Goal: Information Seeking & Learning: Learn about a topic

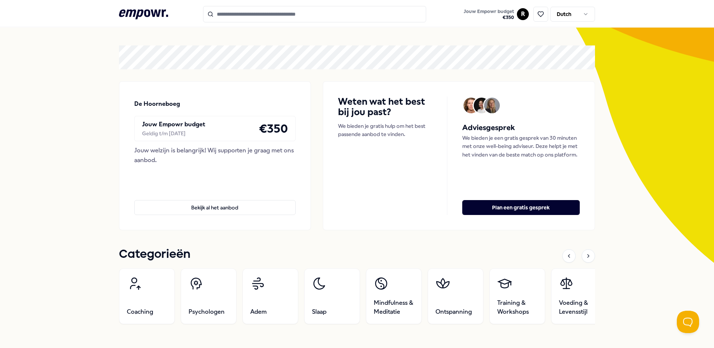
scroll to position [65, 0]
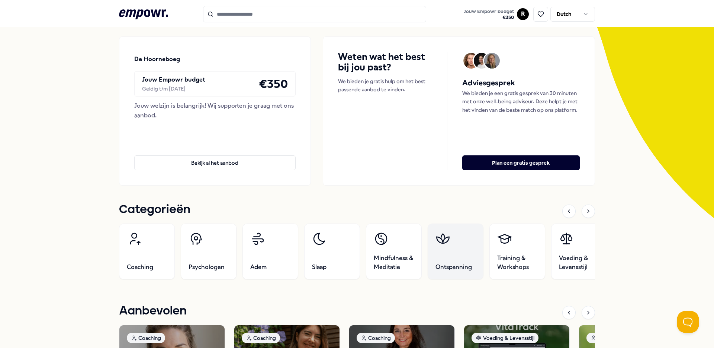
click at [441, 250] on link "Ontspanning" at bounding box center [456, 251] width 56 height 56
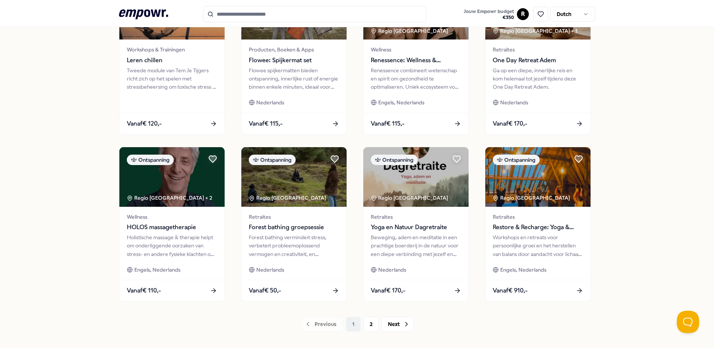
scroll to position [281, 0]
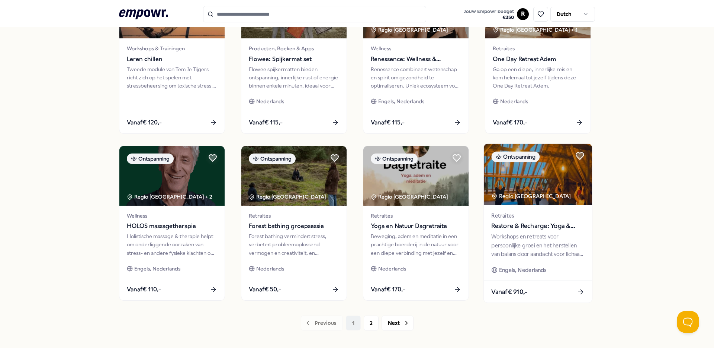
click at [550, 202] on img at bounding box center [538, 174] width 108 height 61
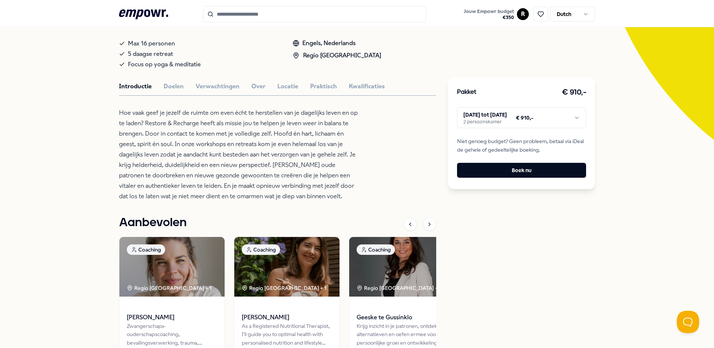
scroll to position [93, 0]
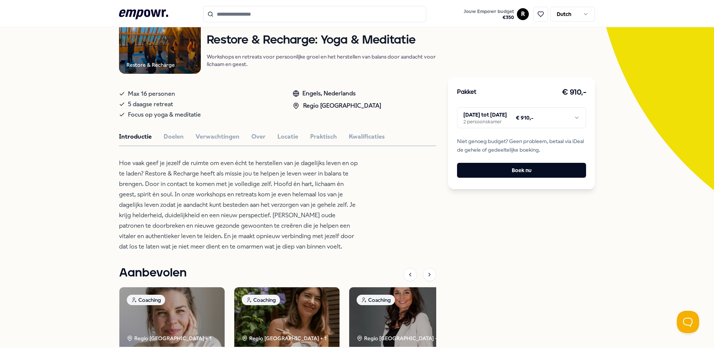
click at [554, 113] on html ".empowr-logo_svg__cls-1{fill:#03032f} Jouw Empowr budget € 350 R Dutch Alle cat…" at bounding box center [357, 174] width 714 height 348
click at [87, 167] on html ".empowr-logo_svg__cls-1{fill:#03032f} Jouw Empowr budget € 350 R Dutch Alle cat…" at bounding box center [357, 174] width 714 height 348
click at [267, 137] on div "Introductie Doelen Verwachtingen Over Locatie Praktisch Kwalificaties" at bounding box center [277, 137] width 317 height 10
click at [258, 138] on button "Over" at bounding box center [259, 137] width 14 height 10
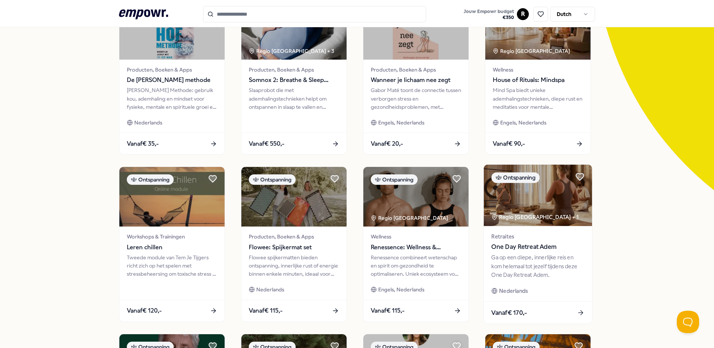
click at [559, 188] on img at bounding box center [538, 194] width 108 height 61
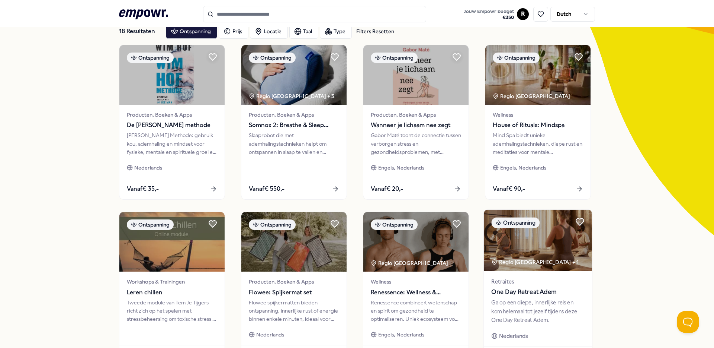
scroll to position [197, 0]
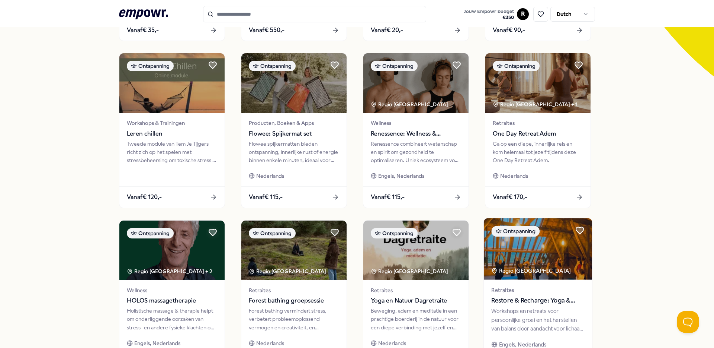
click at [521, 265] on img at bounding box center [538, 248] width 108 height 61
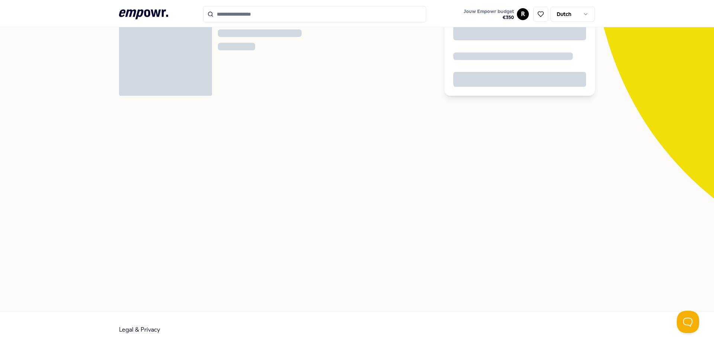
scroll to position [48, 0]
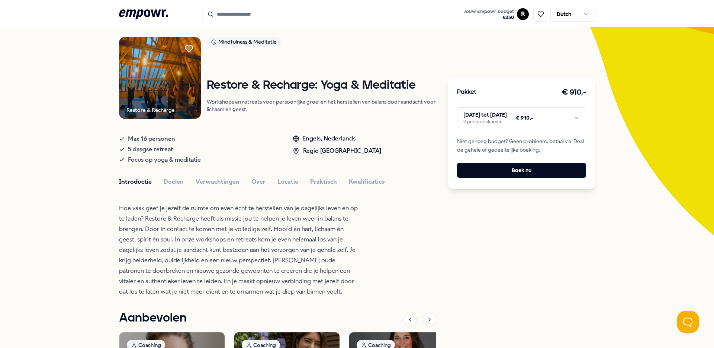
click at [530, 118] on html ".empowr-logo_svg__cls-1{fill:#03032f} Jouw Empowr budget € 350 R Dutch Alle cat…" at bounding box center [357, 174] width 714 height 348
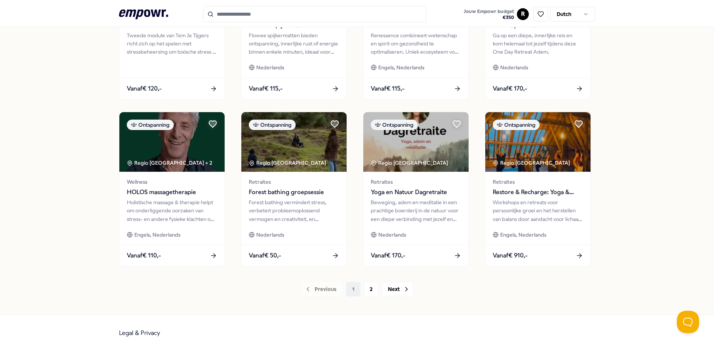
scroll to position [318, 0]
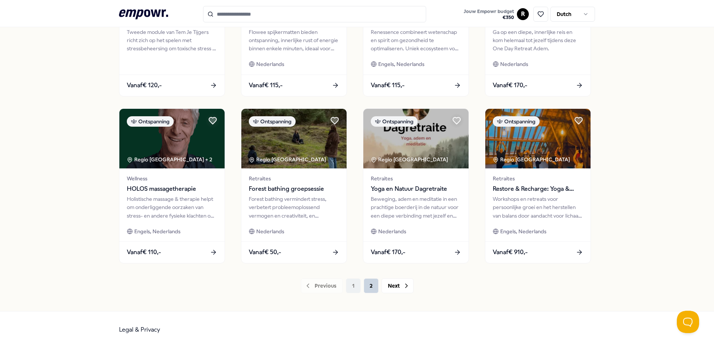
click at [368, 285] on button "2" at bounding box center [371, 285] width 15 height 15
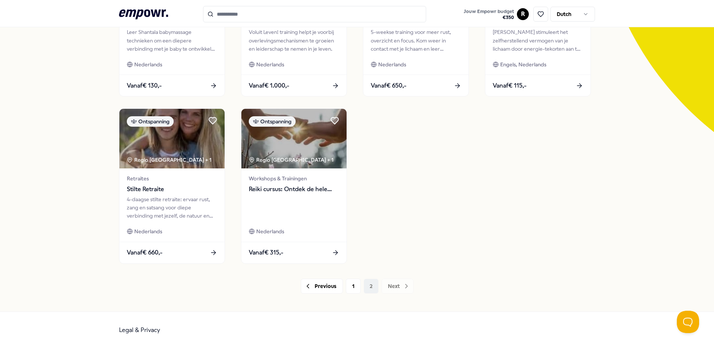
scroll to position [151, 0]
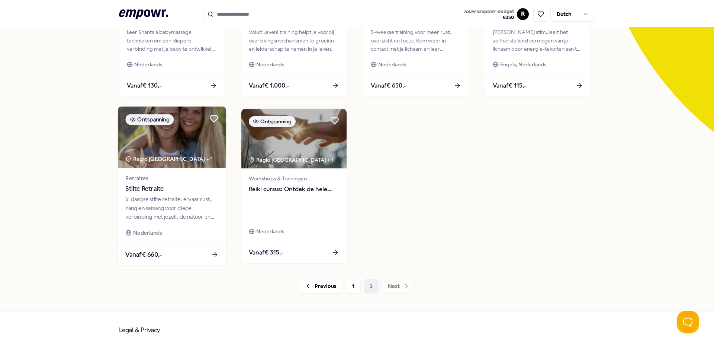
click at [178, 151] on img at bounding box center [172, 136] width 108 height 61
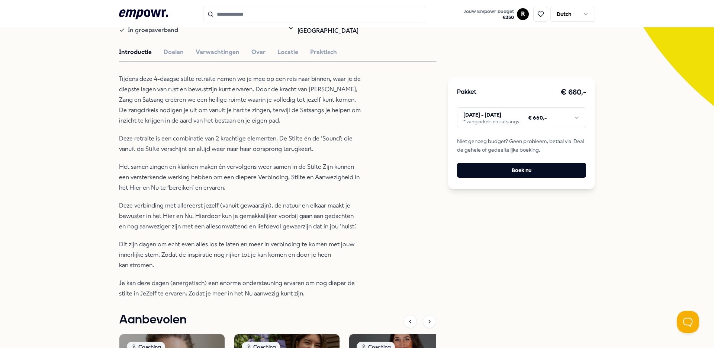
scroll to position [179, 0]
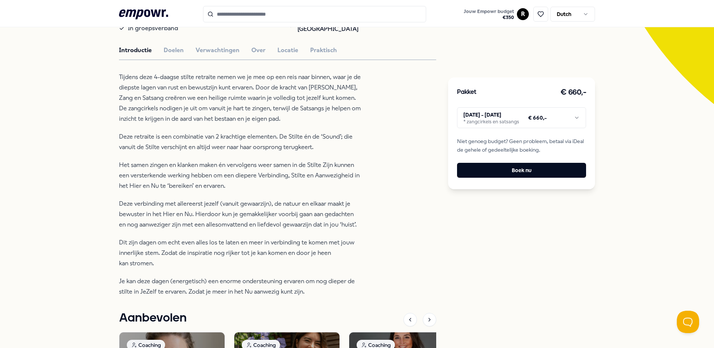
click at [580, 118] on html ".empowr-logo_svg__cls-1{fill:#03032f} Jouw Empowr budget € 350 R Dutch Alle cat…" at bounding box center [357, 174] width 714 height 348
click at [79, 163] on html ".empowr-logo_svg__cls-1{fill:#03032f} Jouw Empowr budget € 350 R Dutch Alle cat…" at bounding box center [357, 174] width 714 height 348
click at [214, 56] on div "Bezielen Mindfulness & Meditatie Stilte Retraite 4-daagse stilte retraite: erva…" at bounding box center [277, 200] width 317 height 588
click at [252, 51] on button "Over" at bounding box center [259, 50] width 14 height 10
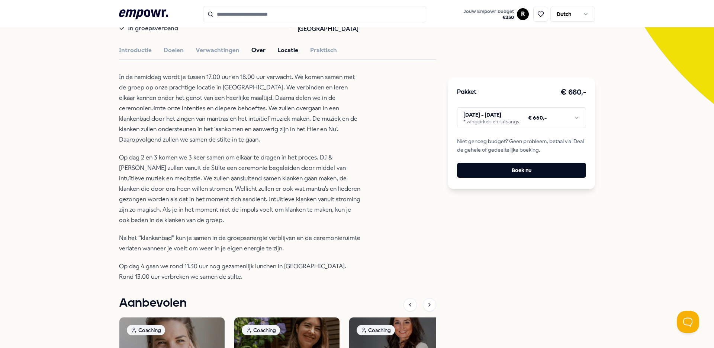
click at [278, 49] on button "Locatie" at bounding box center [288, 50] width 21 height 10
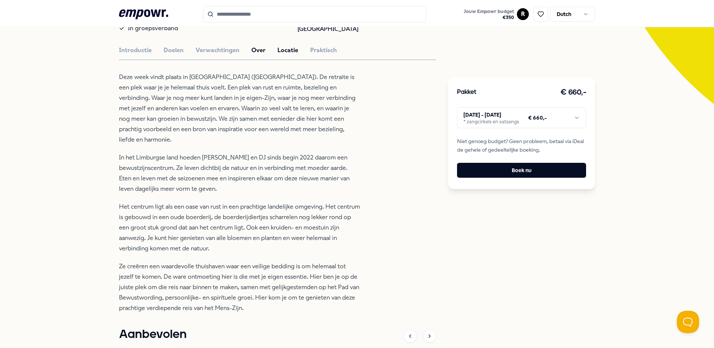
click at [259, 50] on button "Over" at bounding box center [259, 50] width 14 height 10
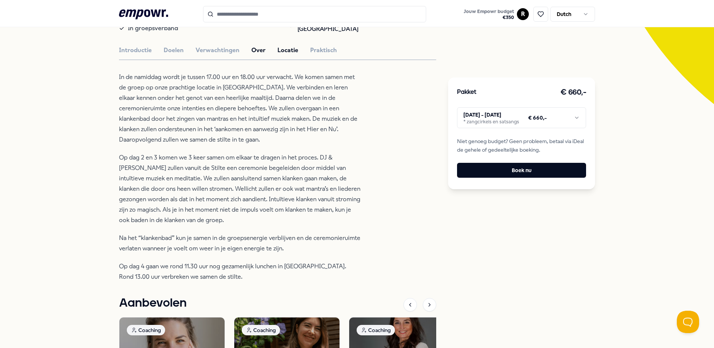
click at [278, 49] on button "Locatie" at bounding box center [288, 50] width 21 height 10
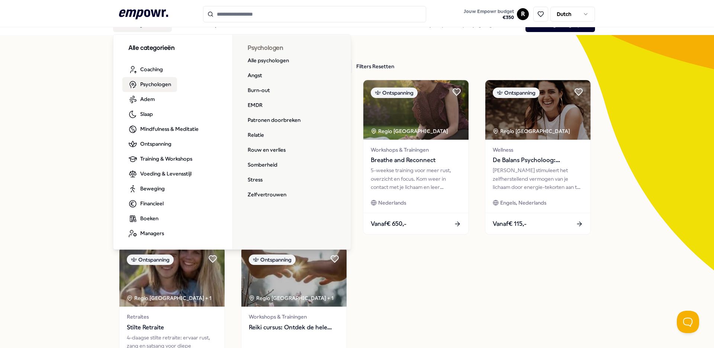
scroll to position [23, 0]
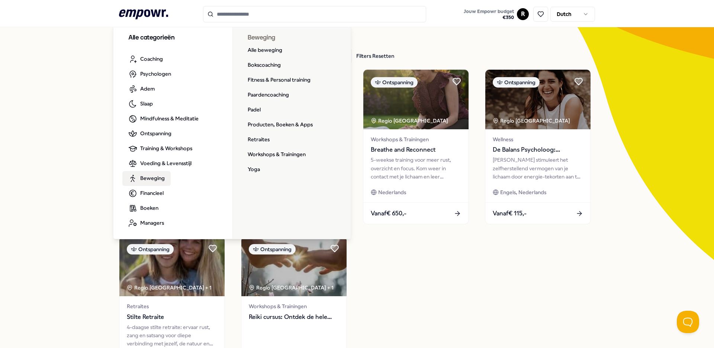
click at [166, 179] on link "Beweging" at bounding box center [146, 178] width 48 height 15
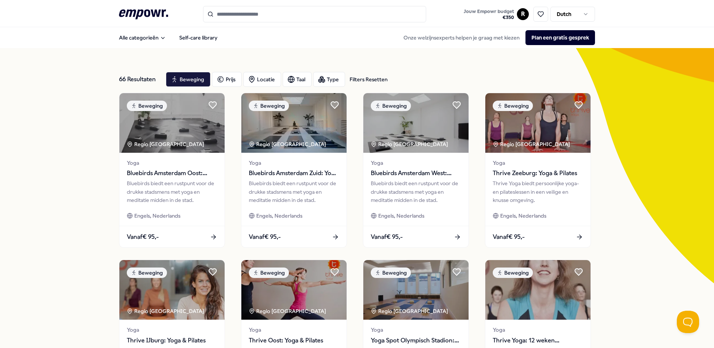
click at [352, 76] on div "Filters Resetten" at bounding box center [369, 79] width 38 height 8
click at [323, 80] on div "Type" at bounding box center [329, 79] width 32 height 15
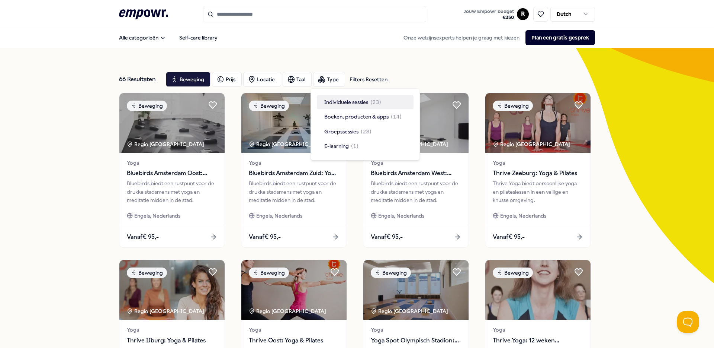
click at [153, 80] on div "66 Resultaten Filters Resetten" at bounding box center [139, 79] width 41 height 15
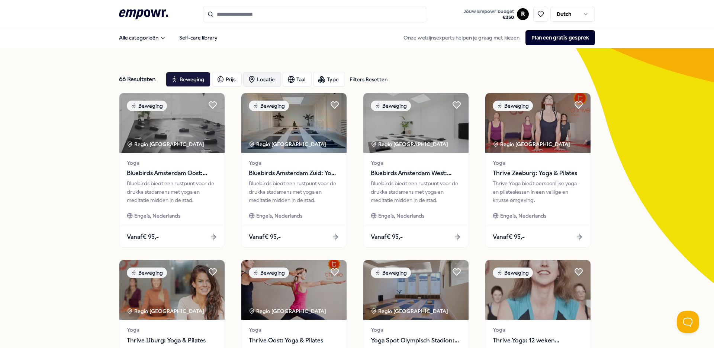
click at [248, 74] on div "Locatie" at bounding box center [262, 79] width 38 height 15
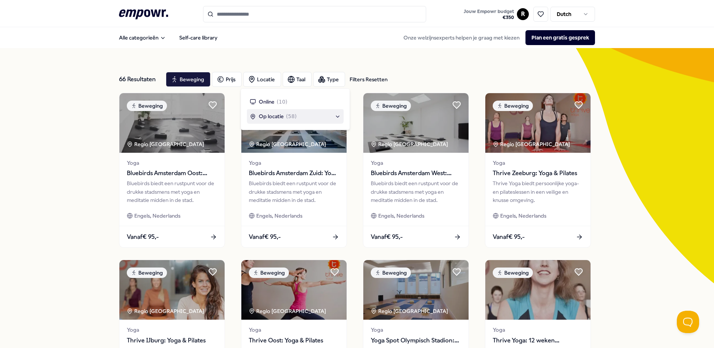
click at [273, 117] on span "Op locatie" at bounding box center [271, 116] width 25 height 8
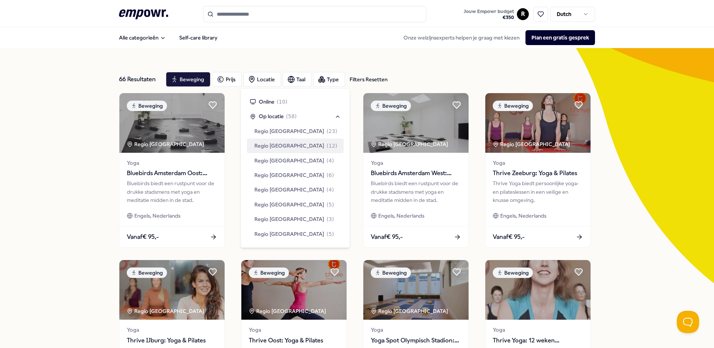
click at [274, 143] on span "Regio [GEOGRAPHIC_DATA]" at bounding box center [290, 145] width 70 height 8
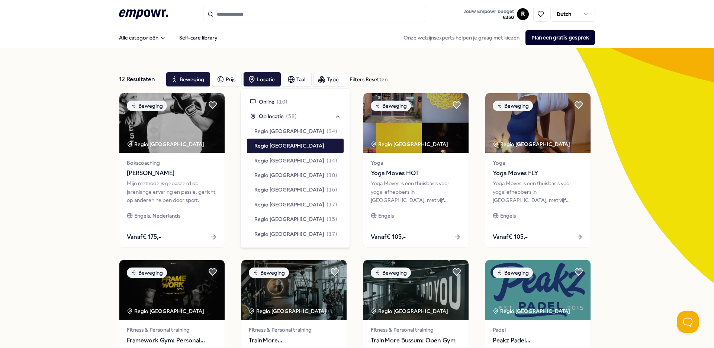
click at [49, 163] on div "12 Resultaten Filters Resetten Beweging Prijs Locatie Taal Type Filters Resette…" at bounding box center [357, 338] width 714 height 581
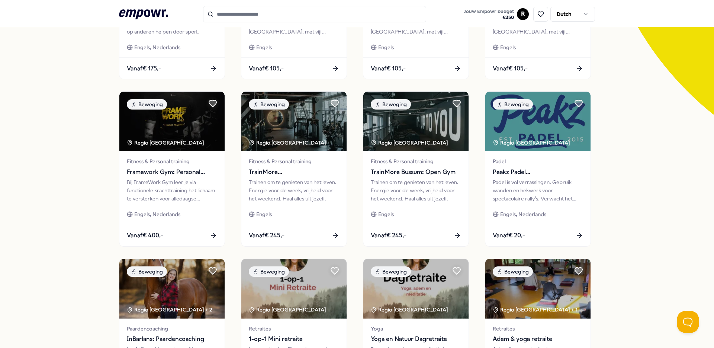
scroll to position [106, 0]
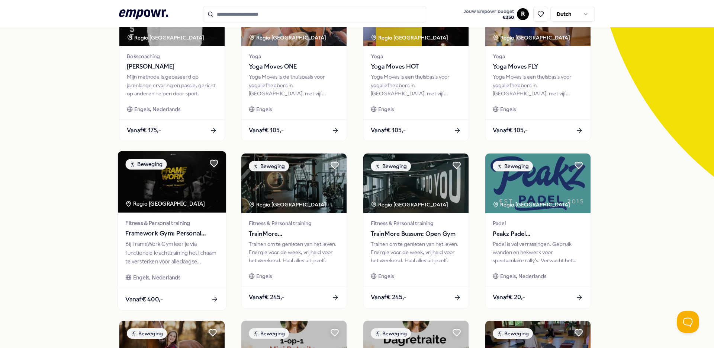
click at [176, 189] on img at bounding box center [172, 181] width 108 height 61
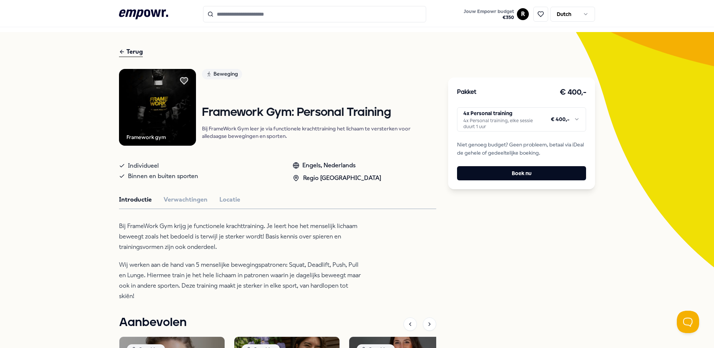
scroll to position [1, 0]
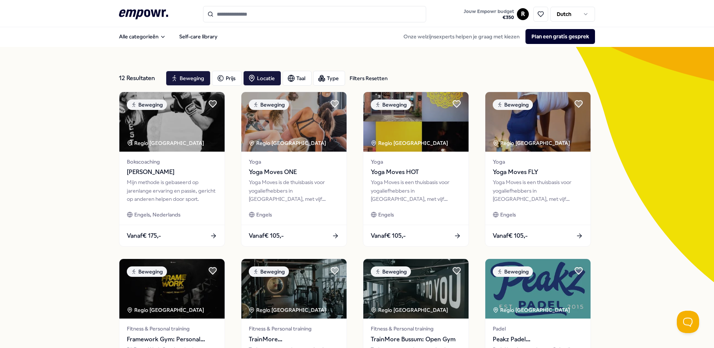
scroll to position [109, 0]
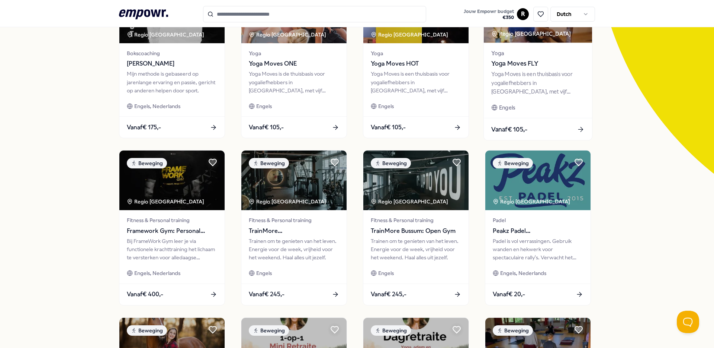
click at [570, 67] on span "Yoga Moves FLY" at bounding box center [538, 64] width 93 height 10
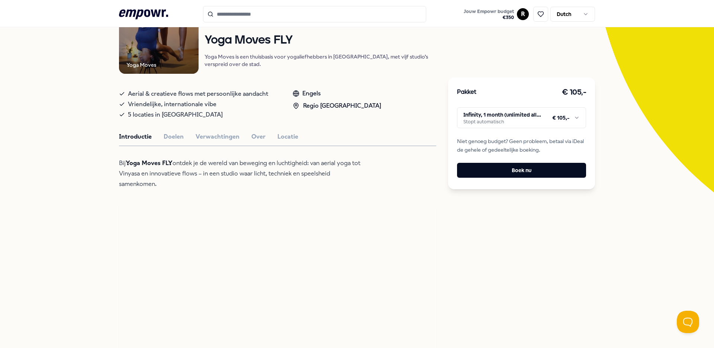
scroll to position [157, 0]
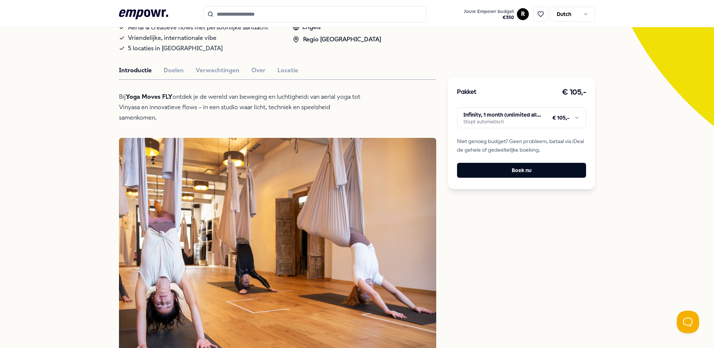
click at [584, 120] on div "Pakket € 105,- Infinity, 1 month (unlimited all regular classes, not for Mysore…" at bounding box center [521, 133] width 147 height 112
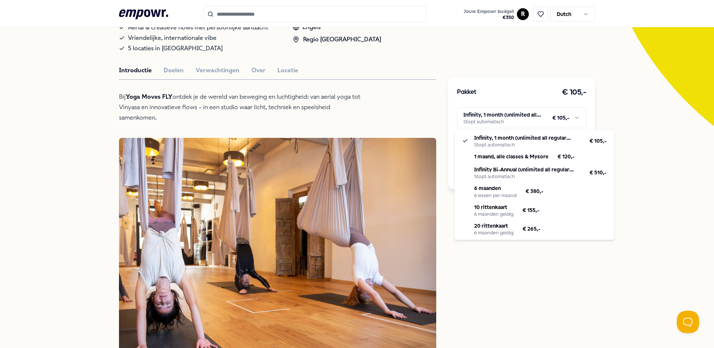
click at [564, 118] on html ".empowr-logo_svg__cls-1{fill:#03032f} Jouw Empowr budget € 350 R Dutch Alle cat…" at bounding box center [357, 174] width 714 height 348
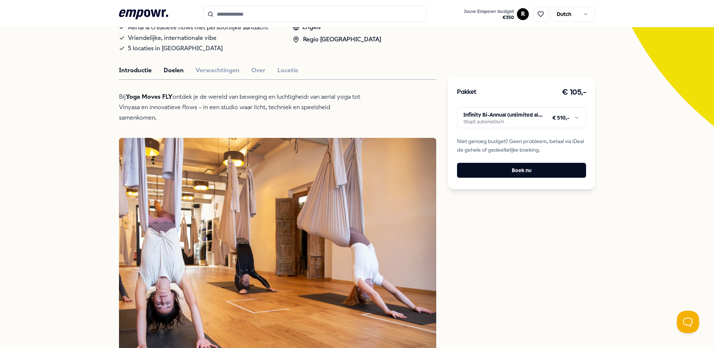
click at [164, 75] on button "Doelen" at bounding box center [174, 70] width 20 height 10
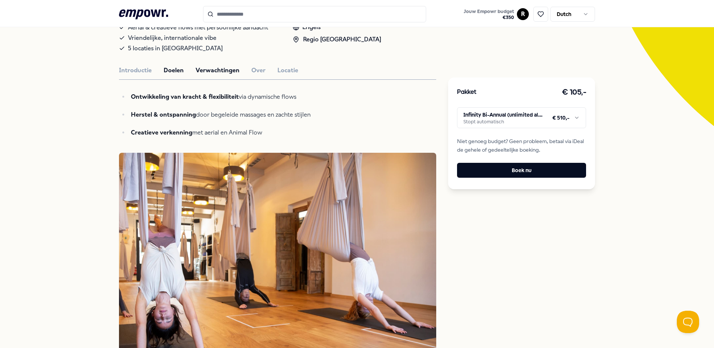
click at [217, 75] on button "Verwachtingen" at bounding box center [218, 70] width 44 height 10
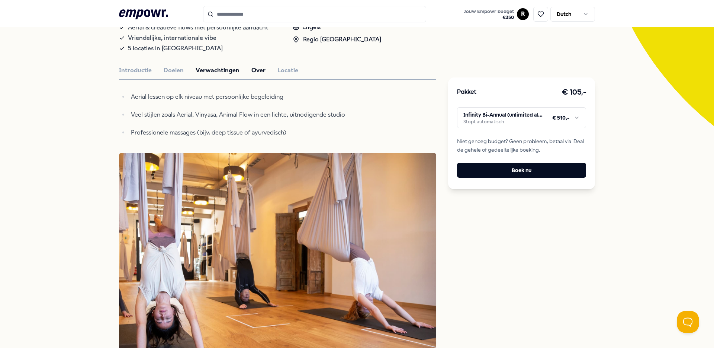
click at [255, 75] on button "Over" at bounding box center [259, 70] width 14 height 10
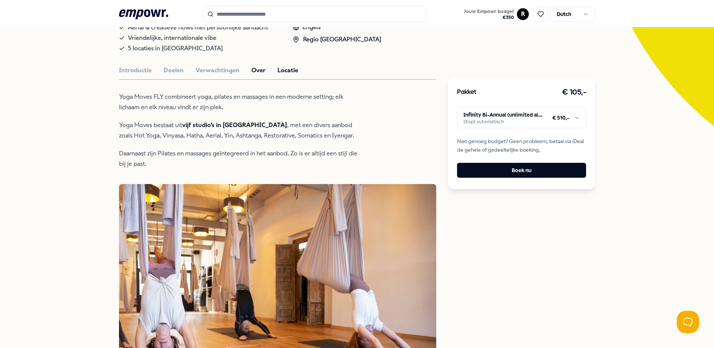
click at [290, 75] on button "Locatie" at bounding box center [288, 70] width 21 height 10
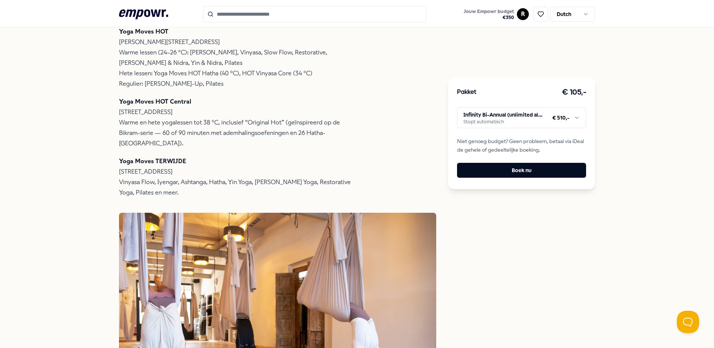
scroll to position [287, 0]
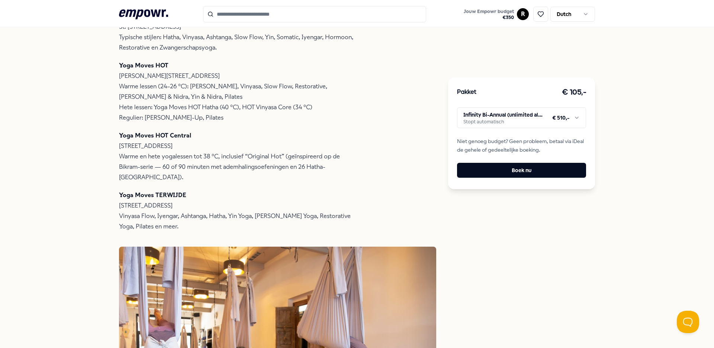
click at [511, 111] on html ".empowr-logo_svg__cls-1{fill:#03032f} Jouw Empowr budget € 350 R Dutch Alle cat…" at bounding box center [357, 174] width 714 height 348
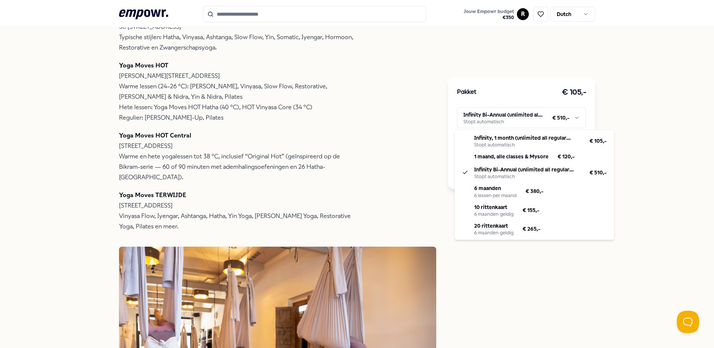
click at [98, 128] on html ".empowr-logo_svg__cls-1{fill:#03032f} Jouw Empowr budget € 350 R Dutch Alle cat…" at bounding box center [357, 174] width 714 height 348
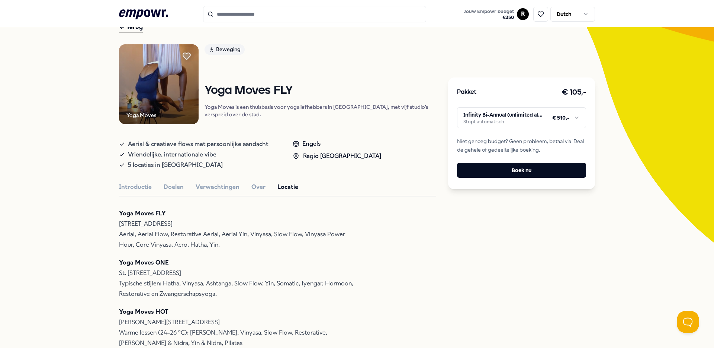
scroll to position [161, 0]
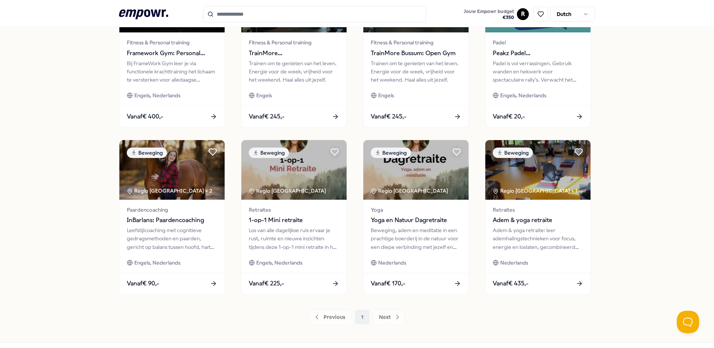
scroll to position [255, 0]
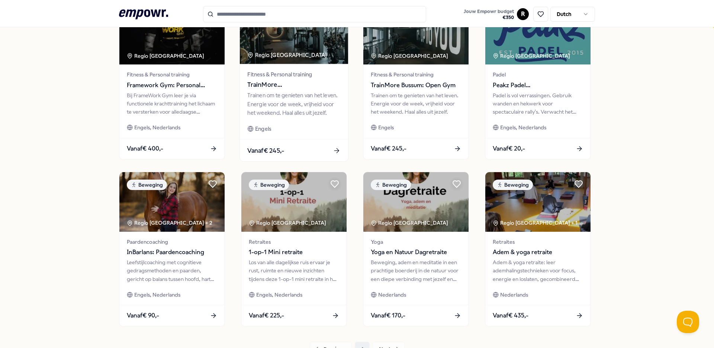
click at [274, 58] on div "Regio [GEOGRAPHIC_DATA]" at bounding box center [287, 55] width 81 height 9
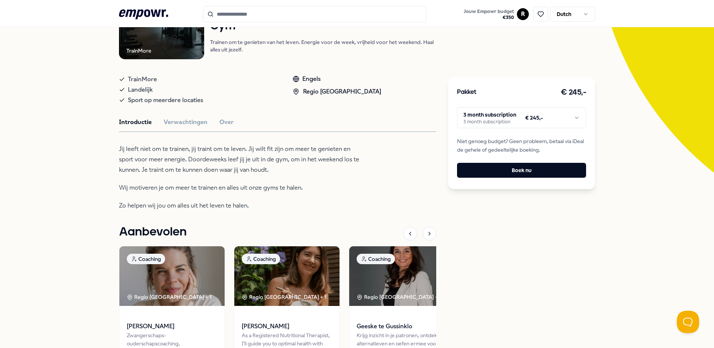
scroll to position [111, 0]
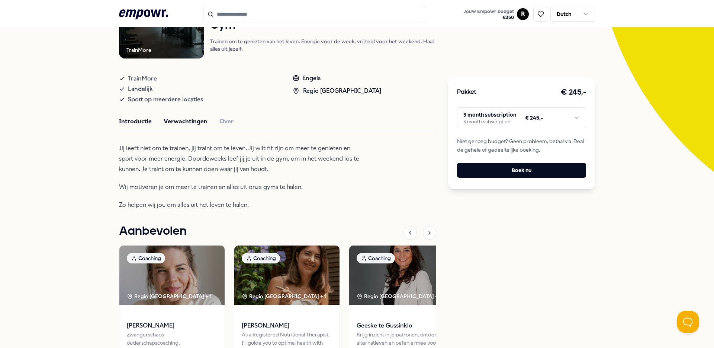
click at [188, 119] on button "Verwachtingen" at bounding box center [186, 121] width 44 height 10
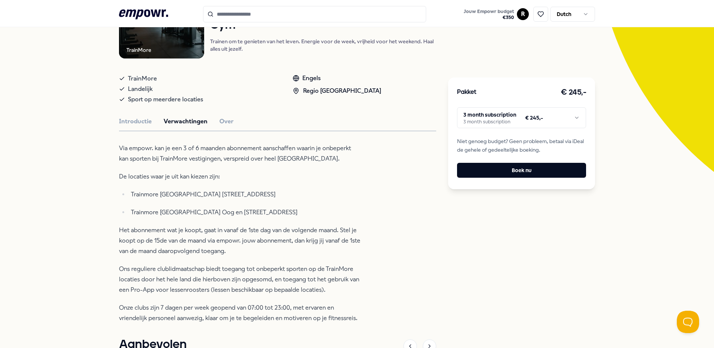
click at [559, 116] on html ".empowr-logo_svg__cls-1{fill:#03032f} Jouw Empowr budget € 350 R Dutch Alle cat…" at bounding box center [357, 174] width 714 height 348
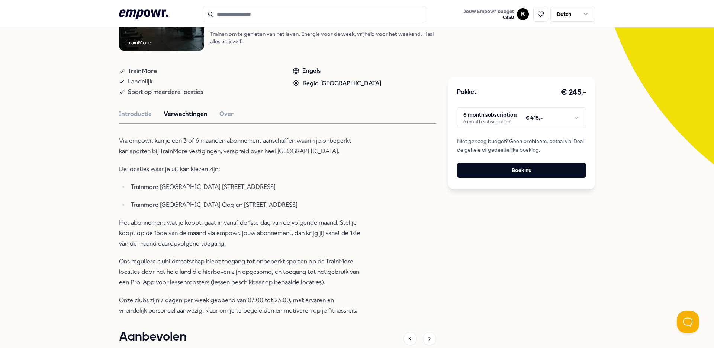
scroll to position [116, 0]
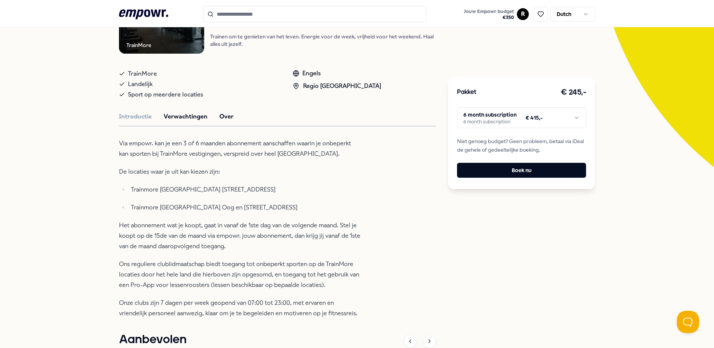
click at [225, 120] on button "Over" at bounding box center [227, 117] width 14 height 10
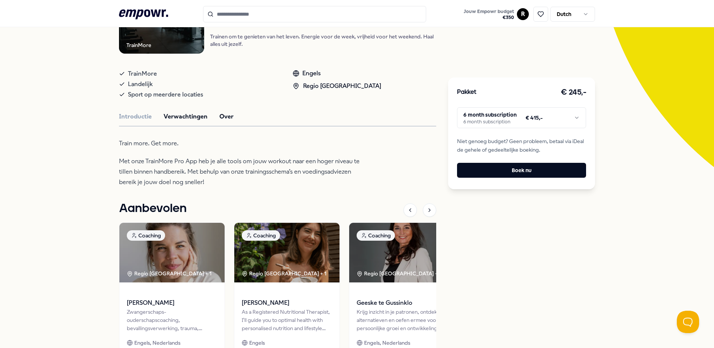
click at [172, 118] on button "Verwachtingen" at bounding box center [186, 117] width 44 height 10
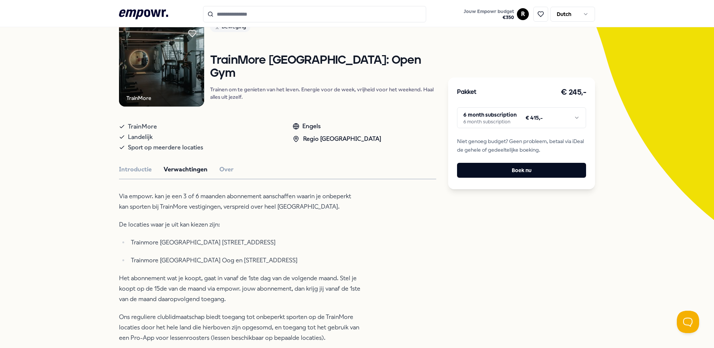
scroll to position [33, 0]
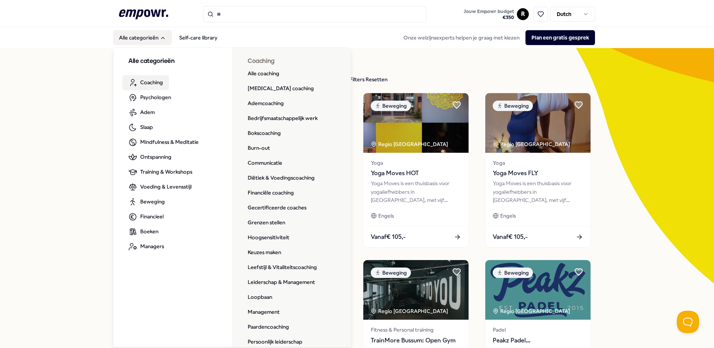
click at [165, 84] on link "Coaching" at bounding box center [145, 82] width 47 height 15
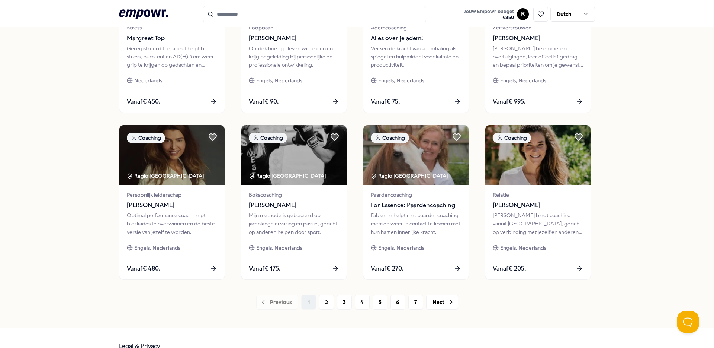
scroll to position [308, 0]
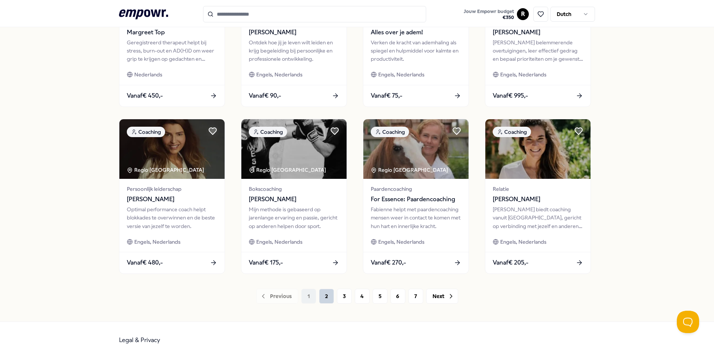
click at [319, 298] on button "2" at bounding box center [326, 295] width 15 height 15
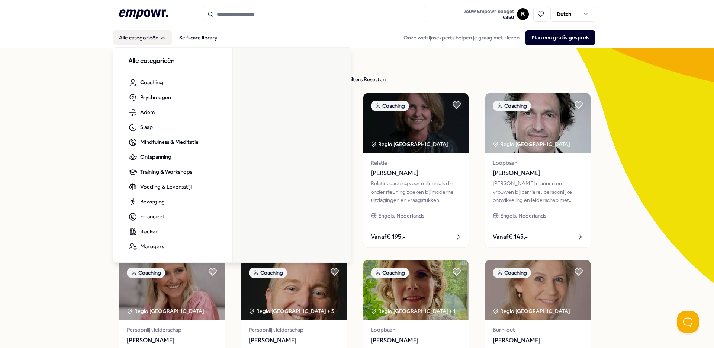
click at [161, 39] on icon "Main" at bounding box center [163, 38] width 6 height 6
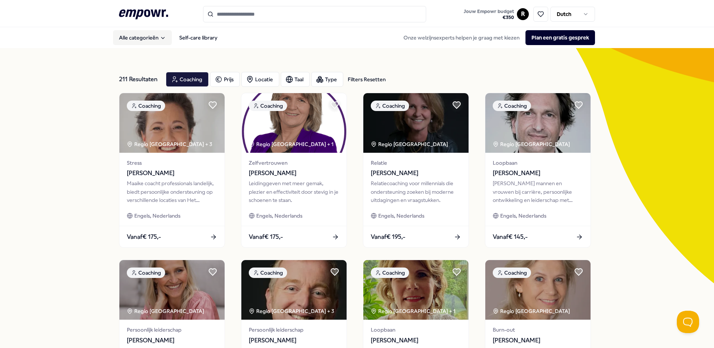
click at [161, 39] on icon "Main" at bounding box center [163, 38] width 6 height 6
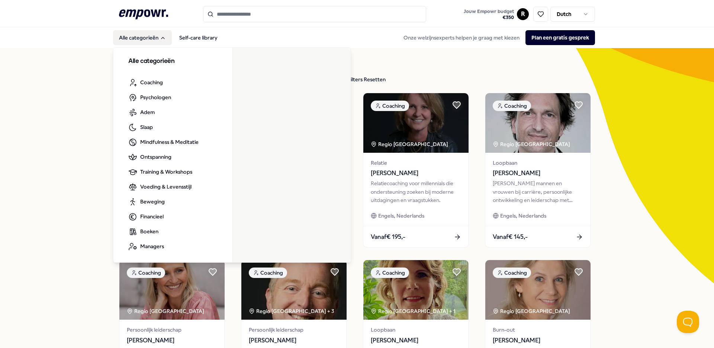
click at [246, 15] on input "Search for products, categories or subcategories" at bounding box center [314, 14] width 223 height 16
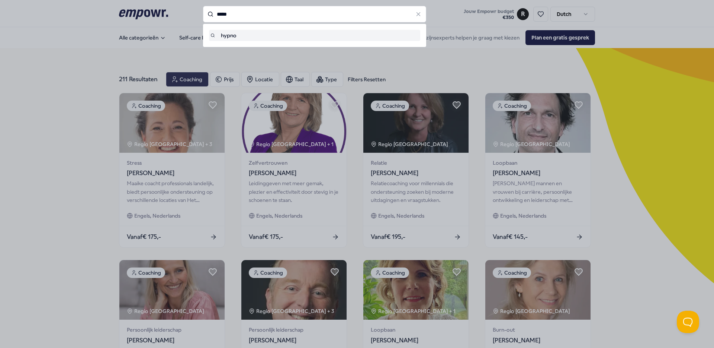
type input "*****"
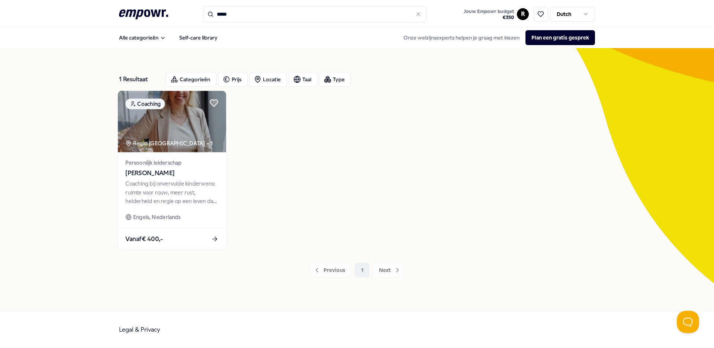
click at [189, 133] on img at bounding box center [172, 121] width 108 height 61
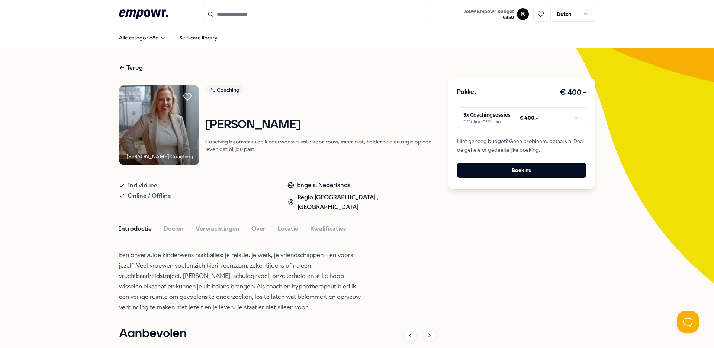
click at [273, 9] on input "Search for products, categories or subcategories" at bounding box center [314, 14] width 223 height 16
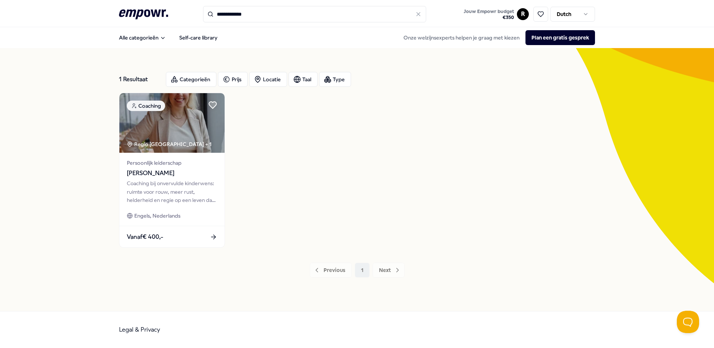
click at [300, 5] on header "**********" at bounding box center [357, 13] width 714 height 27
click at [290, 18] on input "**********" at bounding box center [314, 14] width 223 height 16
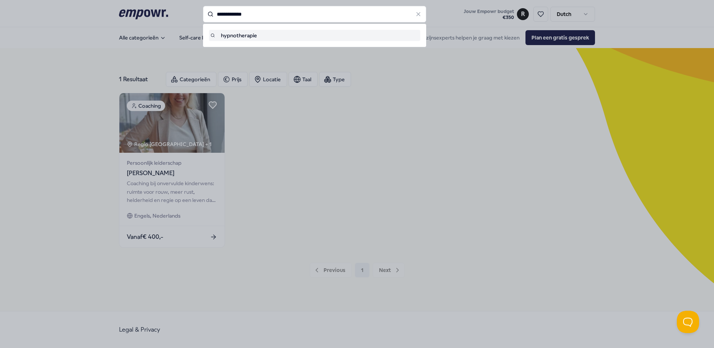
click at [290, 18] on input "**********" at bounding box center [314, 14] width 223 height 16
type input "******"
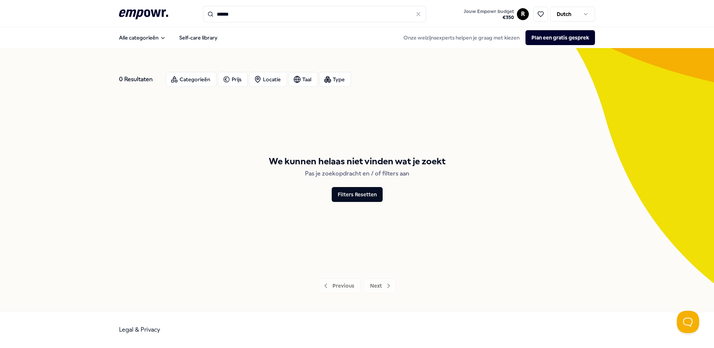
click at [257, 12] on input "******" at bounding box center [314, 14] width 223 height 16
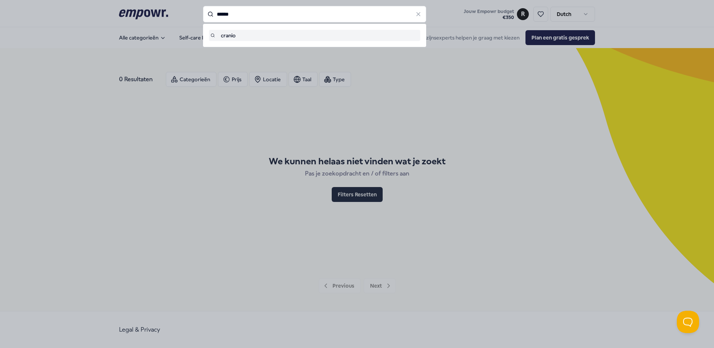
click at [257, 12] on input "******" at bounding box center [314, 14] width 223 height 16
type input "*******"
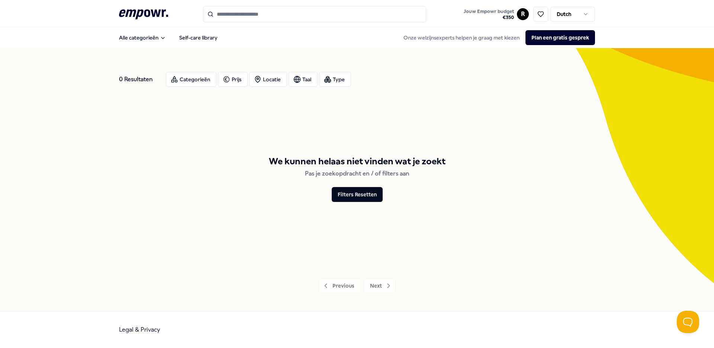
type input "*******"
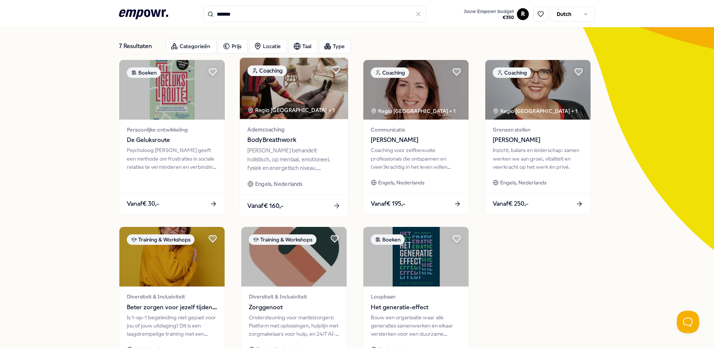
scroll to position [77, 0]
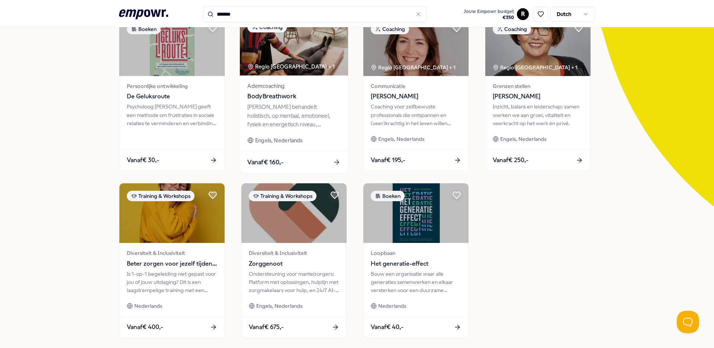
click at [296, 50] on img at bounding box center [294, 44] width 108 height 61
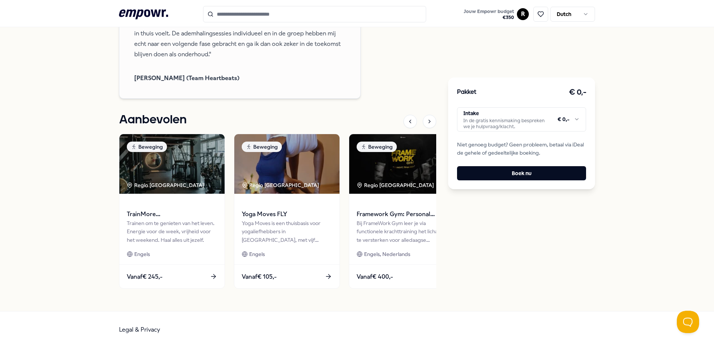
scroll to position [662, 0]
click at [492, 114] on html ".empowr-logo_svg__cls-1{fill:#03032f} Jouw Empowr budget € 350 R Dutch Alle cat…" at bounding box center [357, 174] width 714 height 348
